Goal: Task Accomplishment & Management: Complete application form

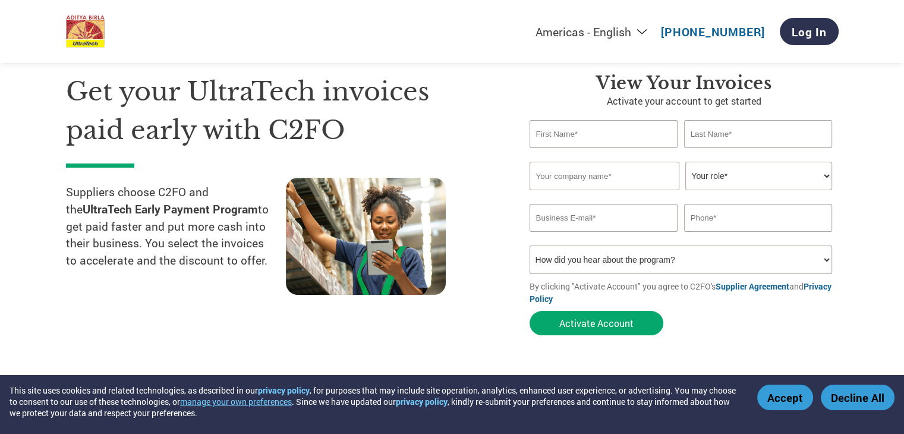
scroll to position [38, 0]
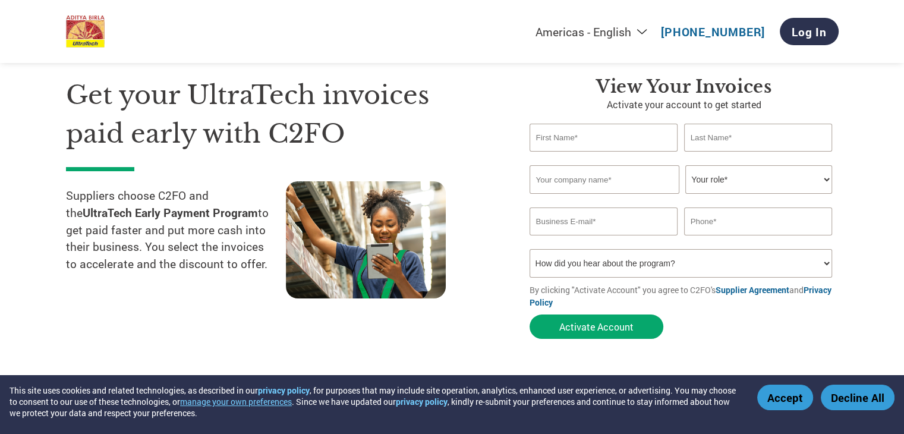
click at [573, 148] on input "text" at bounding box center [604, 138] width 149 height 28
type input "Naman"
click at [731, 128] on input "text" at bounding box center [758, 138] width 149 height 28
type input "Bansal"
click at [625, 184] on input "text" at bounding box center [605, 179] width 150 height 29
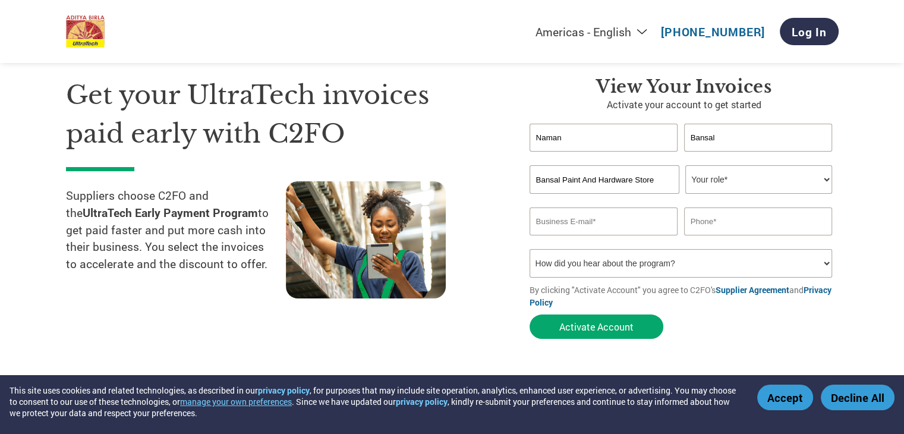
type input "Bansal Paint And Hardware Store"
click at [697, 180] on select "Your role* CFO Controller Credit Manager Finance Director Treasurer CEO Preside…" at bounding box center [759, 179] width 147 height 29
select select "OWNER_FOUNDER"
click at [686, 165] on select "Your role* CFO Controller Credit Manager Finance Director Treasurer CEO Preside…" at bounding box center [759, 179] width 147 height 29
click at [566, 215] on input "email" at bounding box center [604, 222] width 149 height 28
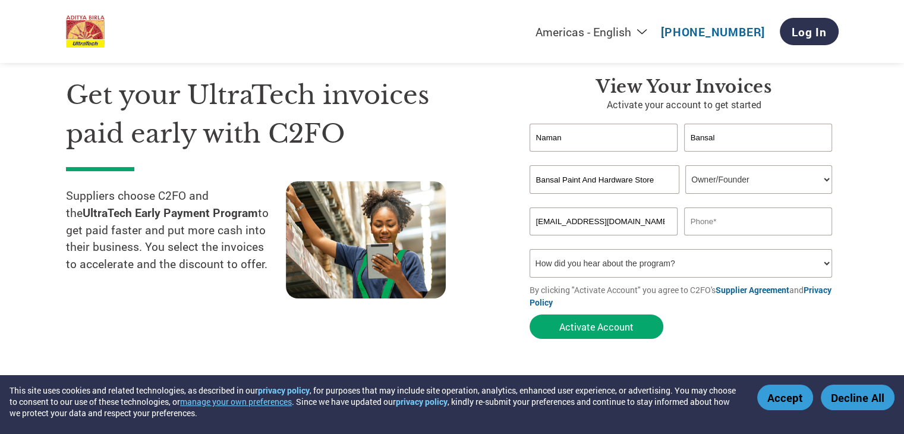
type input "[EMAIL_ADDRESS][DOMAIN_NAME]"
click at [712, 208] on input "text" at bounding box center [758, 222] width 149 height 28
type input "9530577153"
click at [592, 268] on select "How did you hear about the program? Received a letter Email Social Media Online…" at bounding box center [681, 263] width 303 height 29
select select "Email"
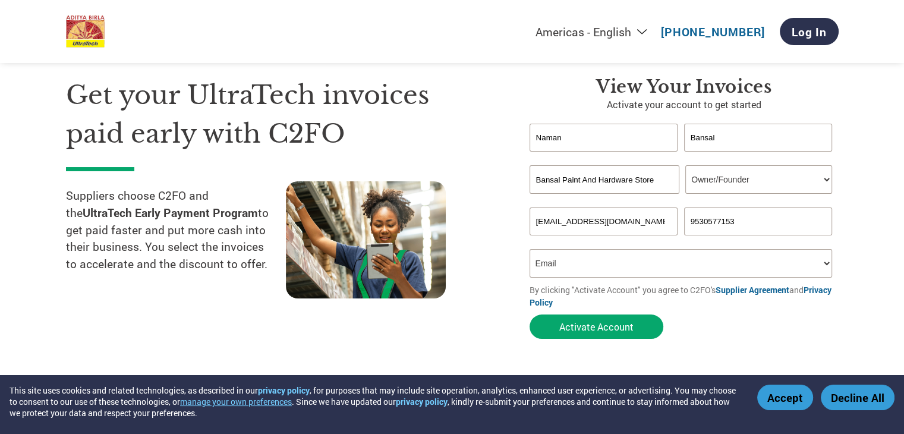
click at [530, 249] on select "How did you hear about the program? Received a letter Email Social Media Online…" at bounding box center [681, 263] width 303 height 29
click at [604, 335] on button "Activate Account" at bounding box center [597, 327] width 134 height 24
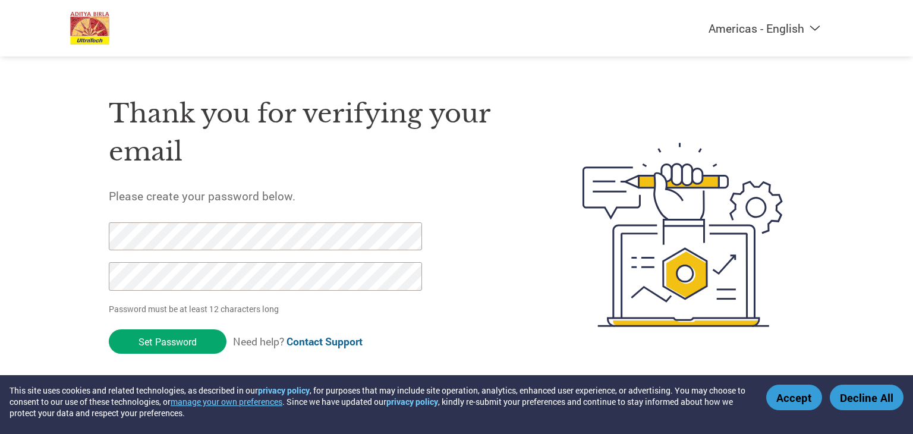
click at [797, 400] on button "Accept" at bounding box center [794, 398] width 56 height 26
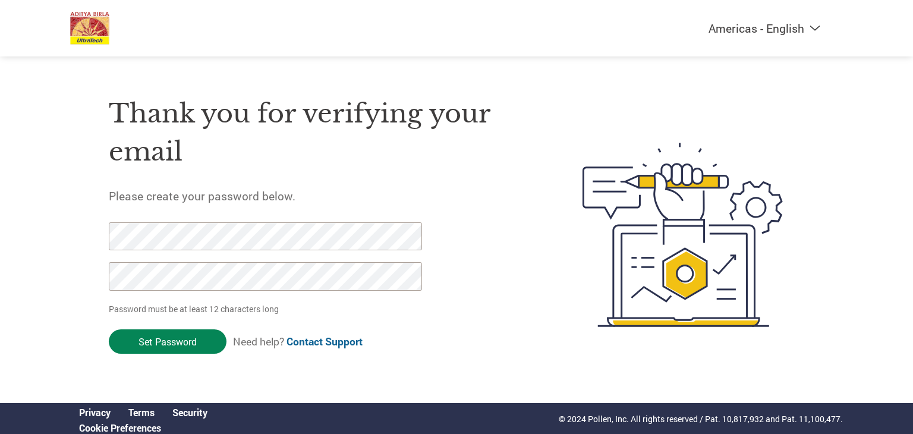
click at [158, 338] on input "Set Password" at bounding box center [168, 341] width 118 height 24
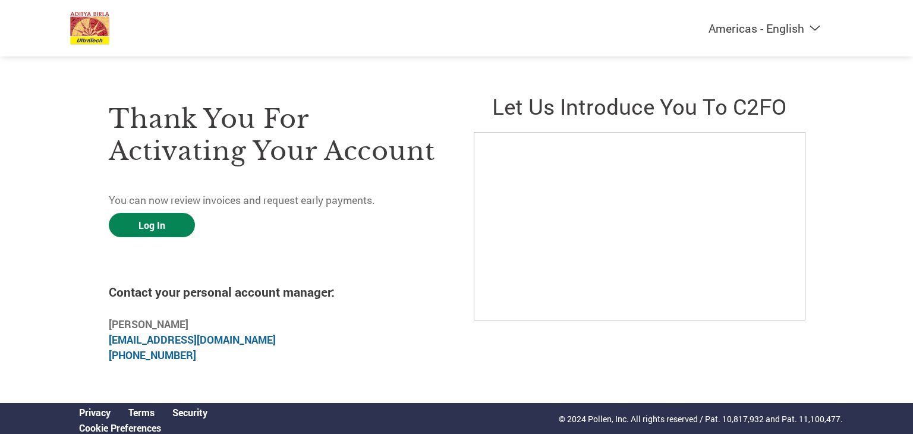
click at [138, 225] on link "Log In" at bounding box center [152, 225] width 86 height 24
